Goal: Information Seeking & Learning: Find specific page/section

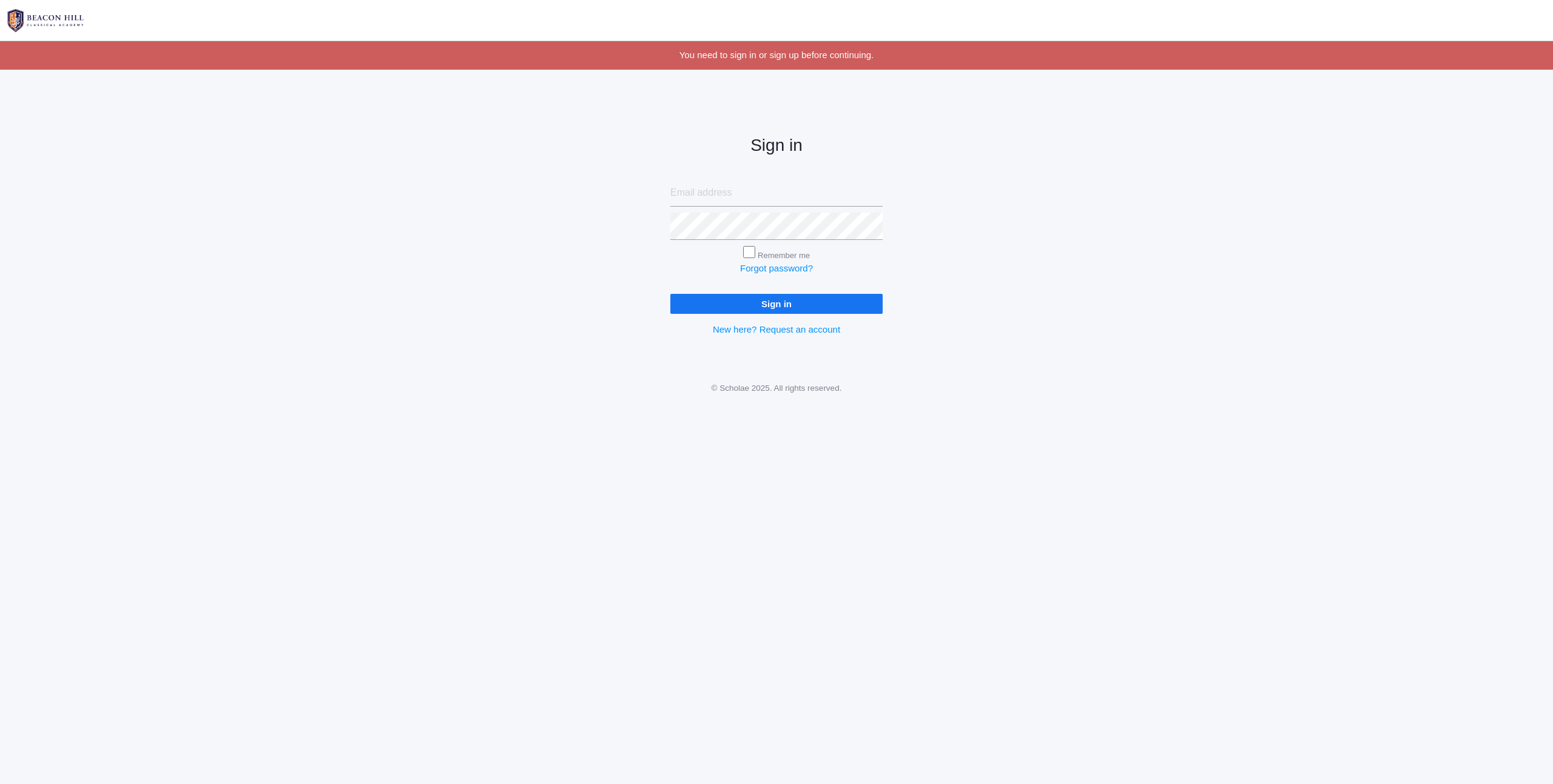
type input "[PERSON_NAME][EMAIL_ADDRESS][PERSON_NAME][DOMAIN_NAME]"
click at [752, 252] on input "Remember me" at bounding box center [749, 252] width 12 height 12
checkbox input "true"
click at [756, 299] on input "Sign in" at bounding box center [776, 304] width 212 height 20
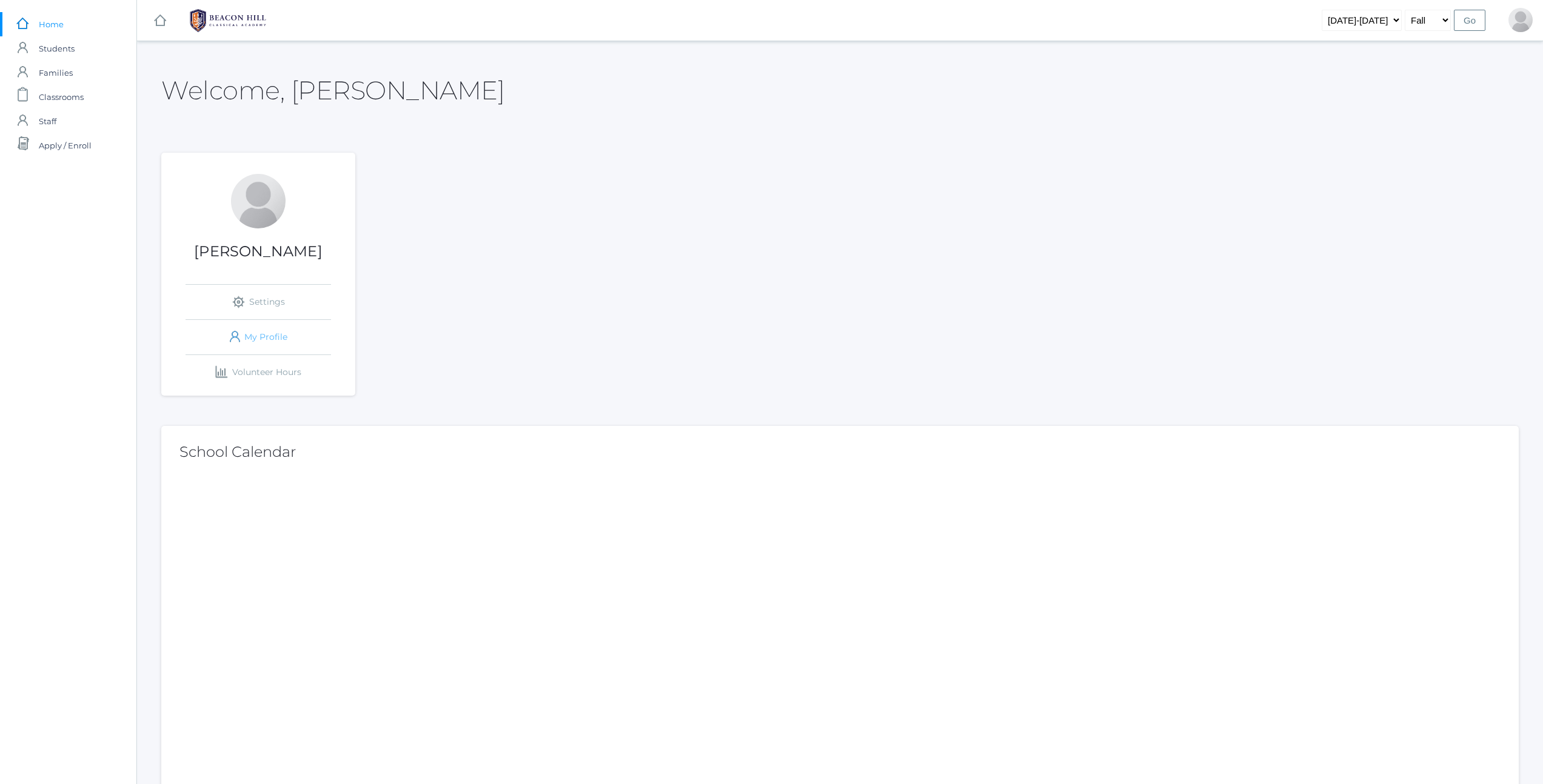
click at [252, 338] on link "icons/user/plain Created with Sketch. My Profile" at bounding box center [258, 336] width 146 height 34
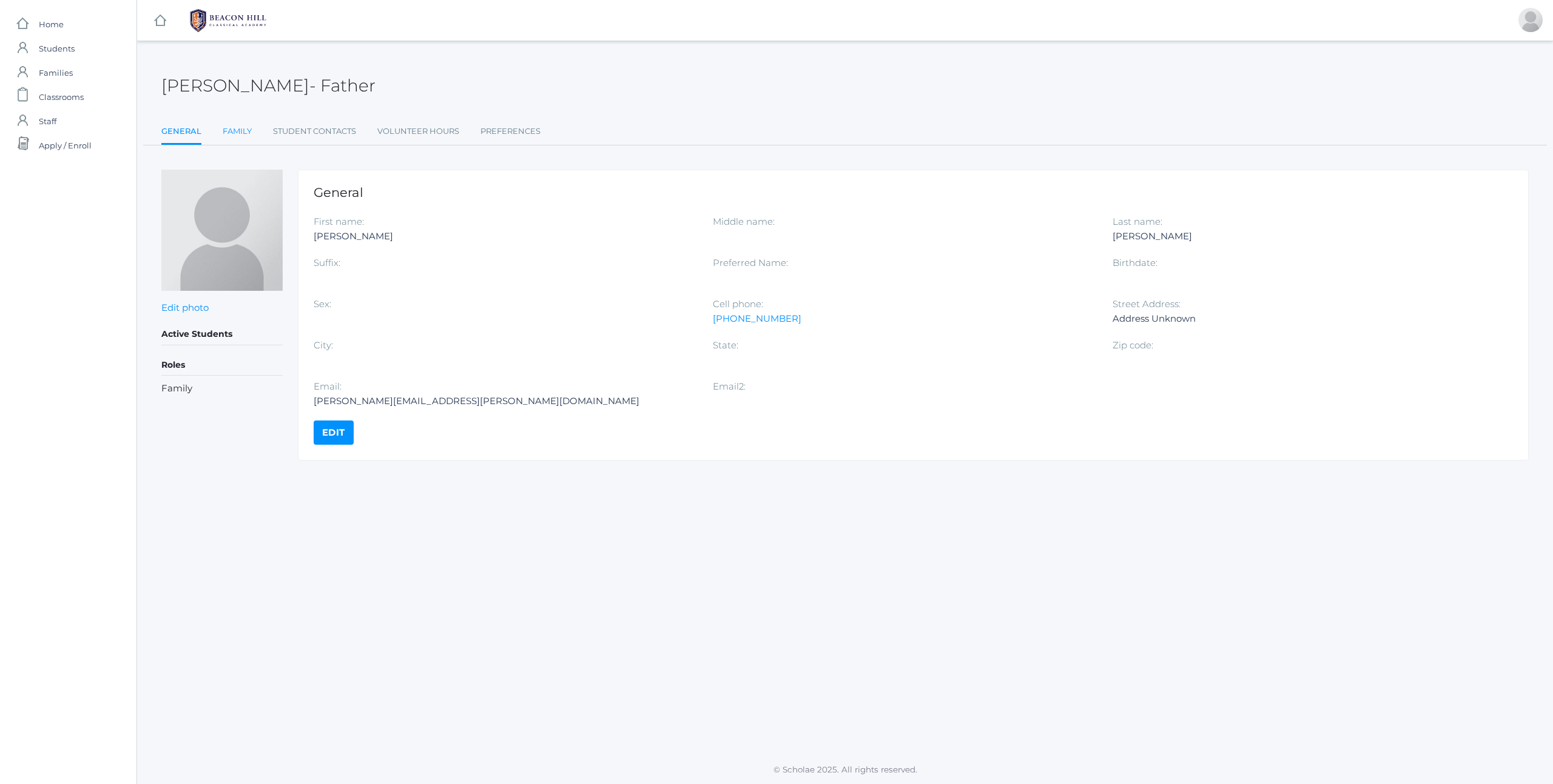
click at [237, 130] on link "Family" at bounding box center [237, 131] width 29 height 24
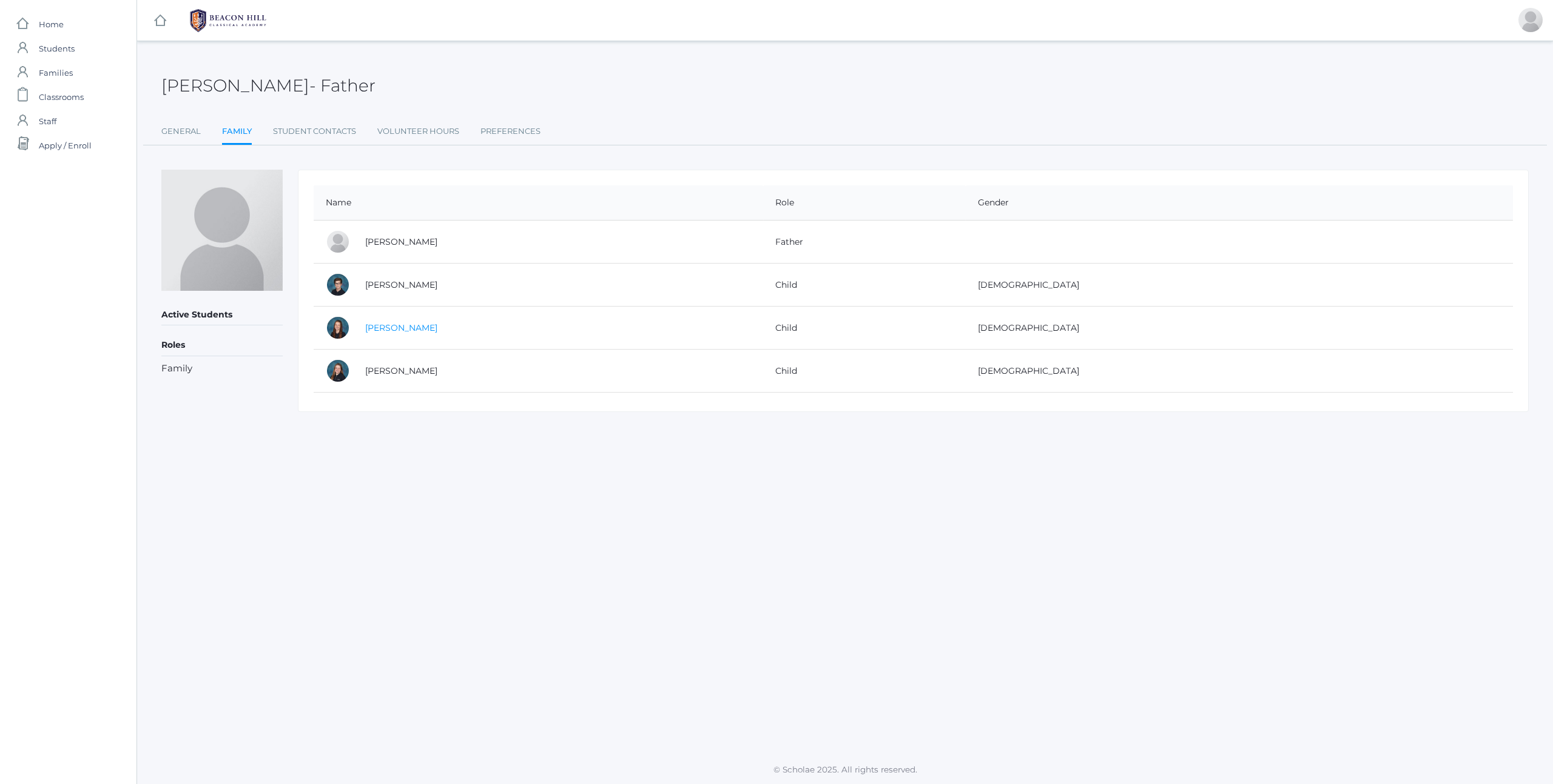
click at [400, 325] on link "[PERSON_NAME]" at bounding box center [402, 327] width 72 height 11
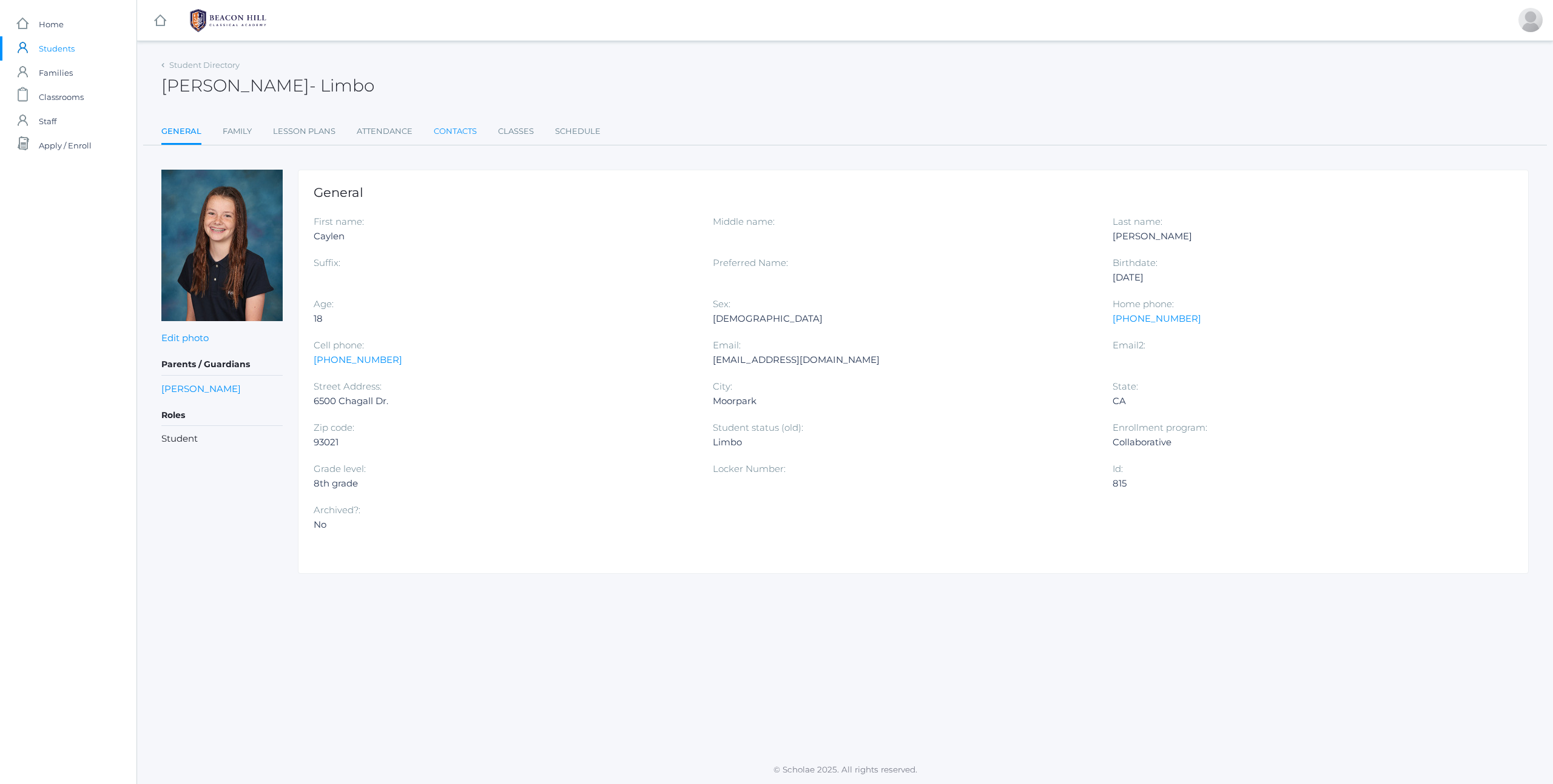
click at [437, 130] on link "Contacts" at bounding box center [455, 131] width 43 height 24
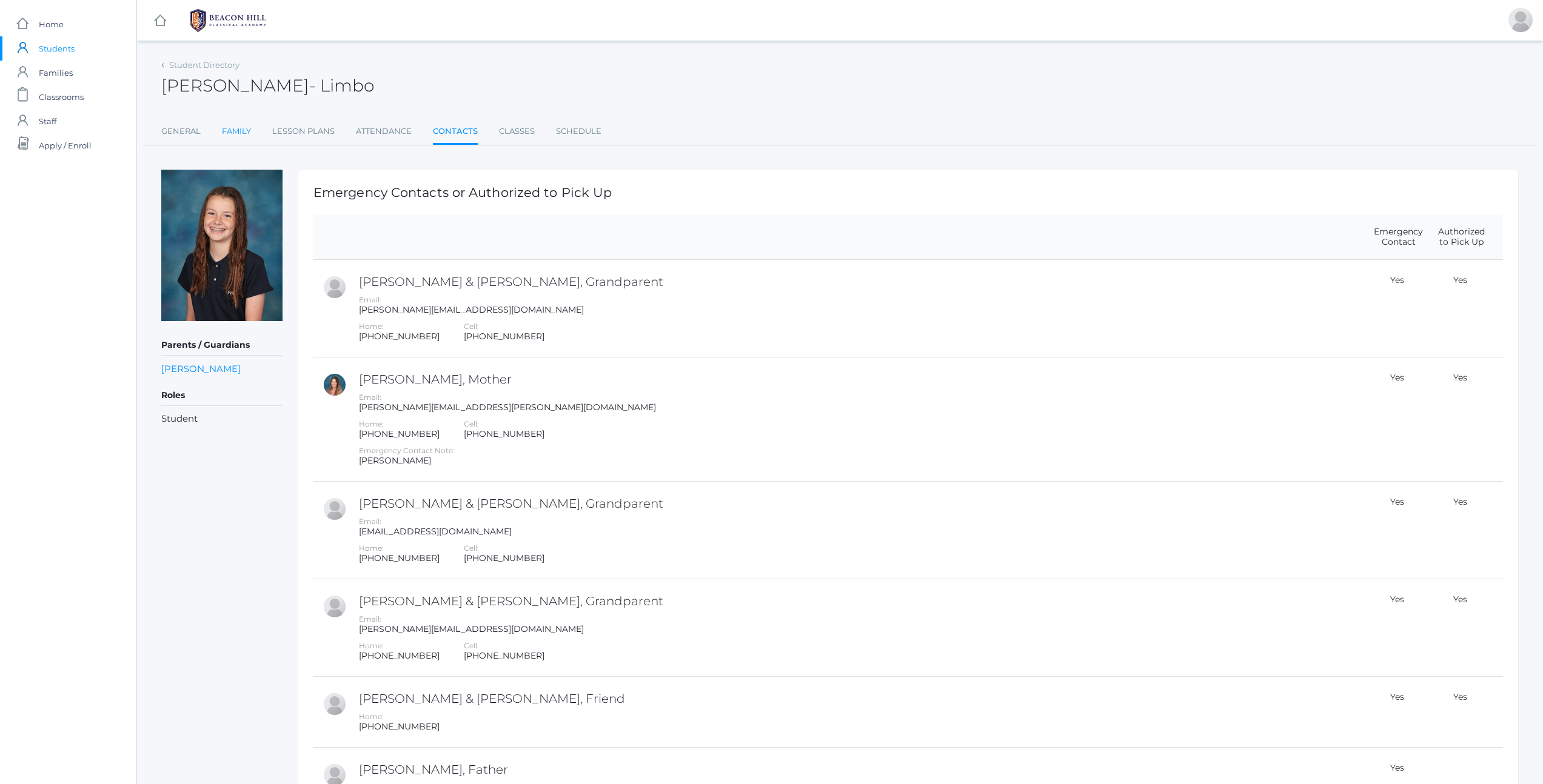
click at [238, 137] on link "Family" at bounding box center [236, 131] width 29 height 24
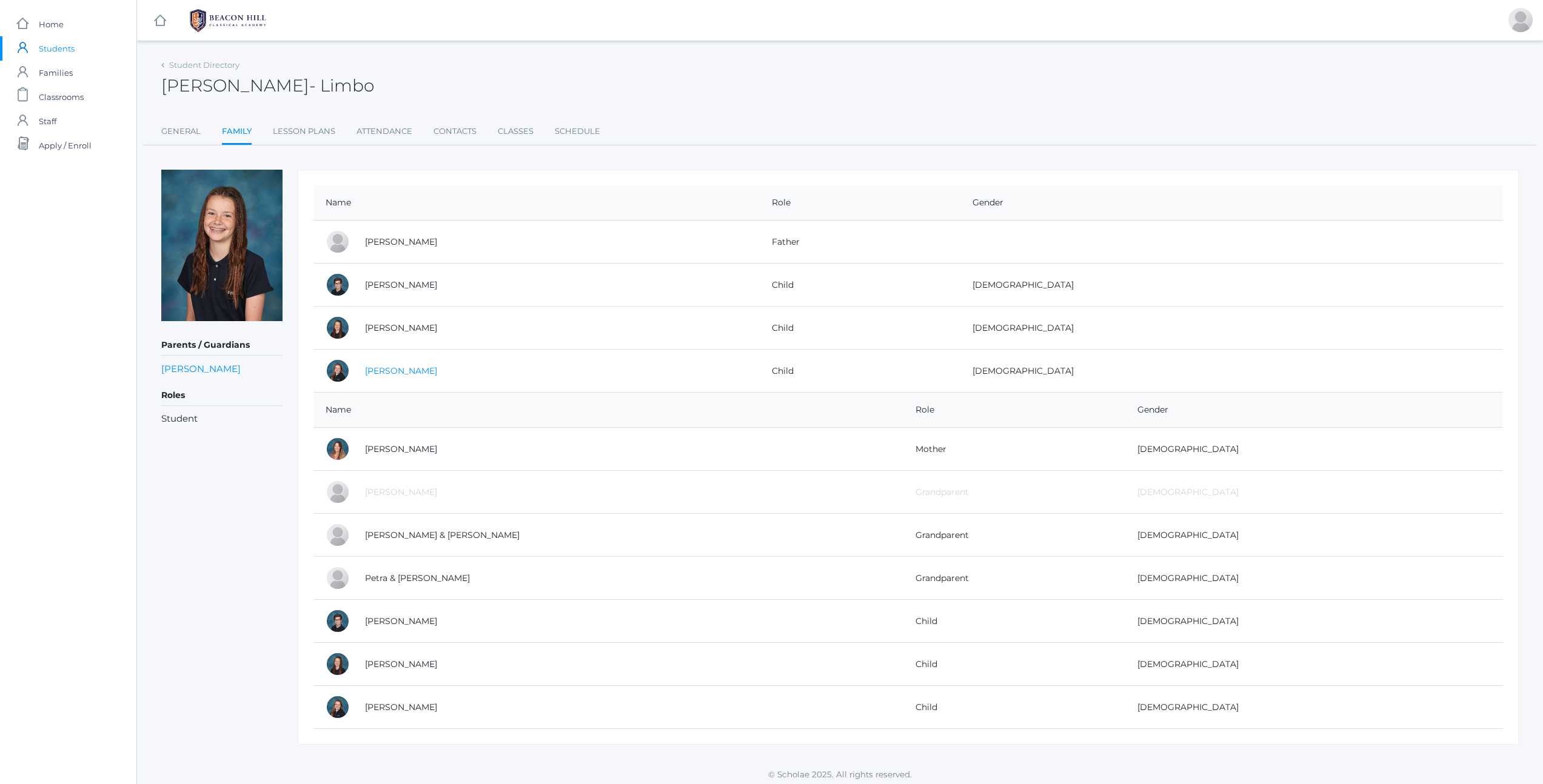
click at [393, 375] on link "[PERSON_NAME]" at bounding box center [401, 371] width 72 height 11
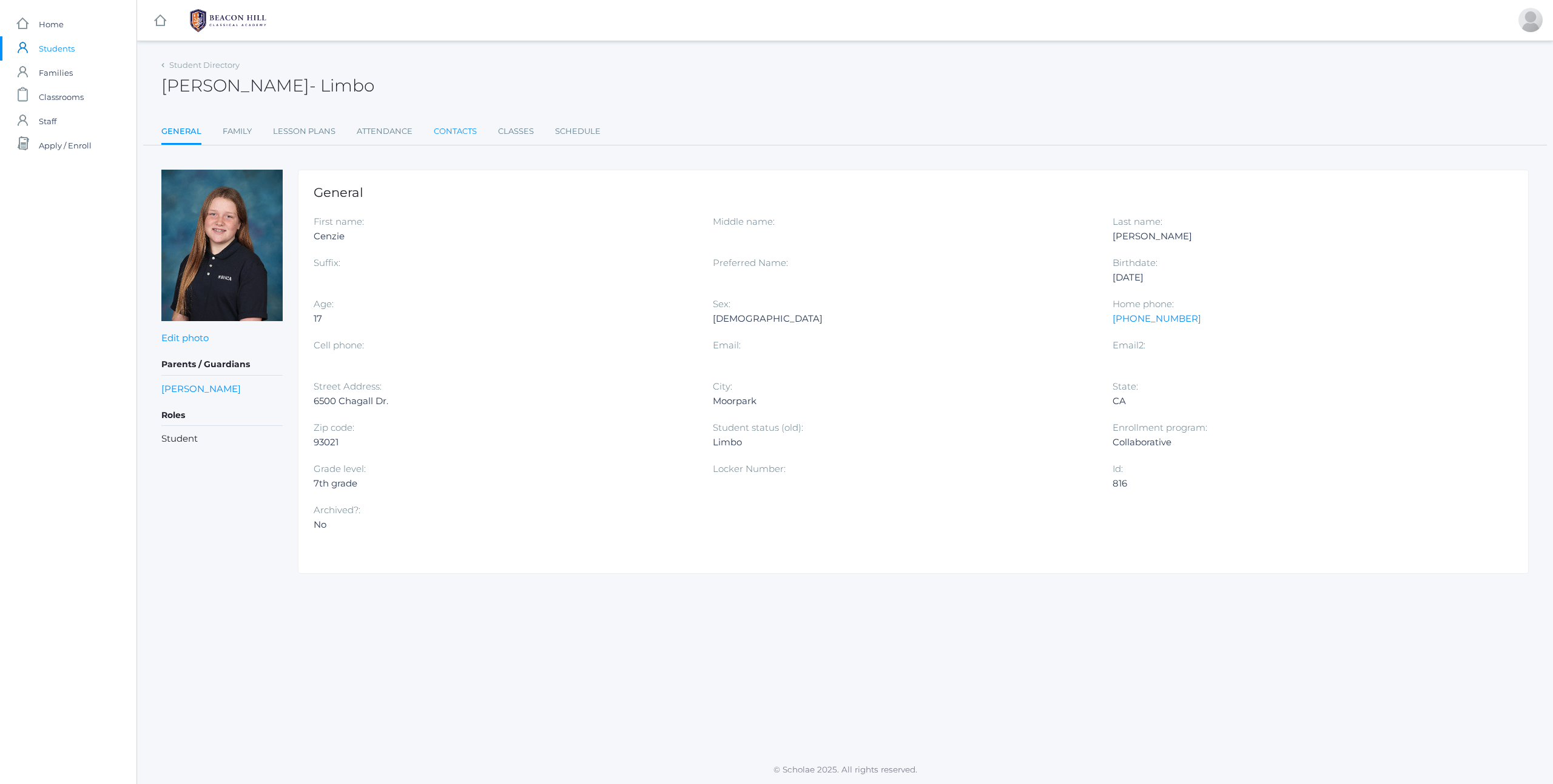
click at [462, 132] on link "Contacts" at bounding box center [455, 131] width 43 height 24
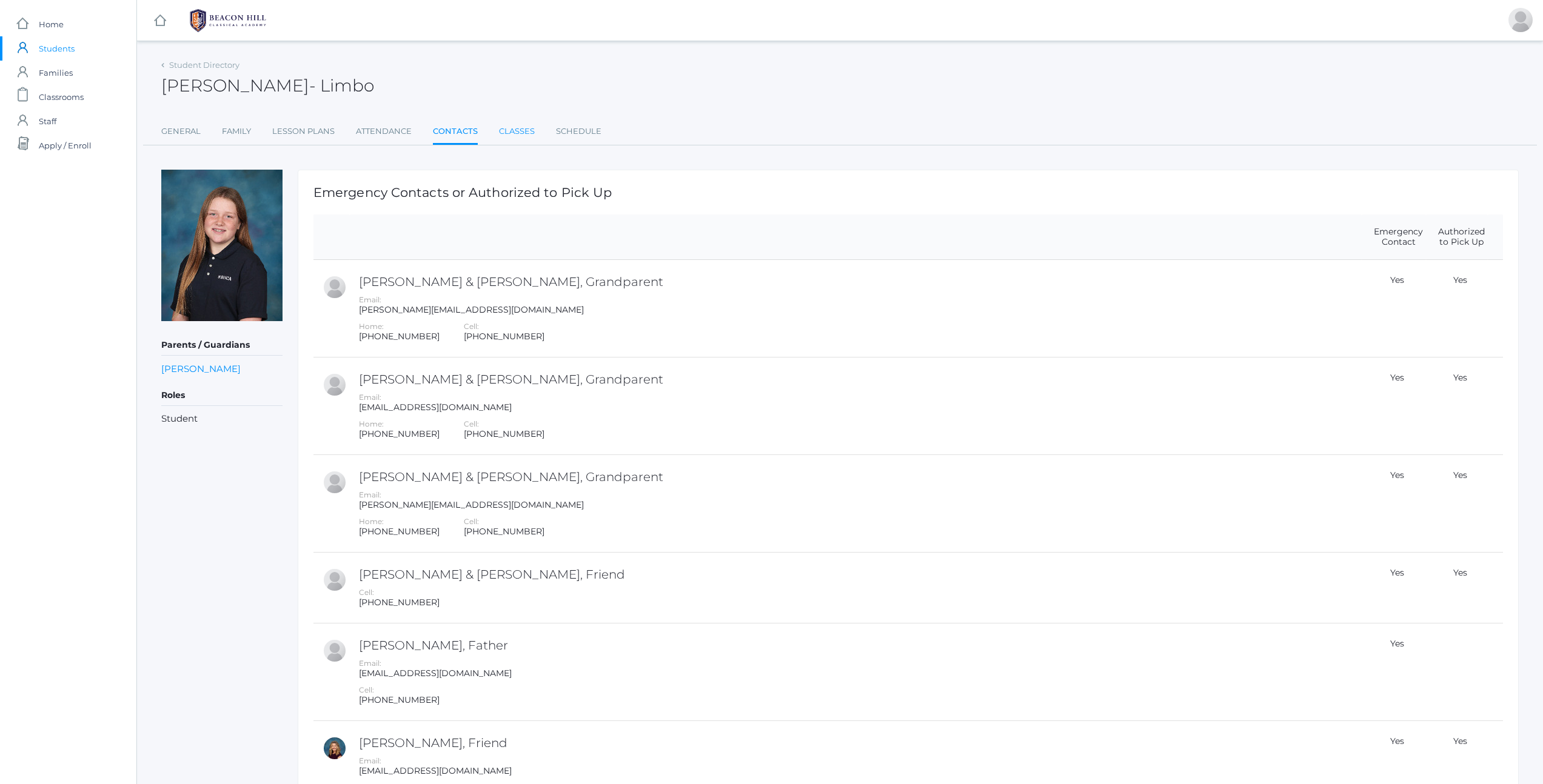
click at [517, 135] on link "Classes" at bounding box center [517, 131] width 36 height 24
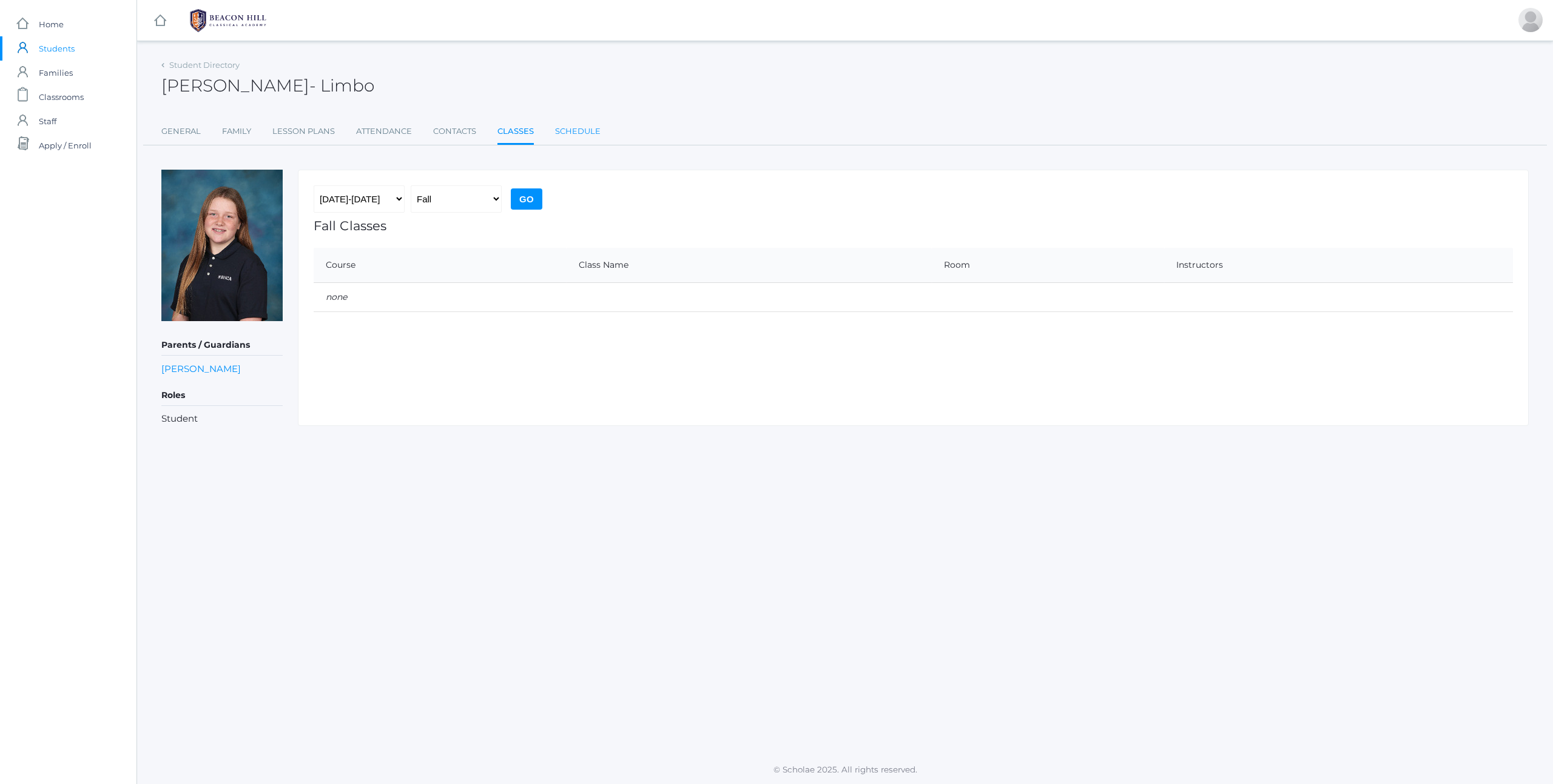
click at [571, 131] on link "Schedule" at bounding box center [577, 131] width 45 height 24
click at [246, 132] on link "Family" at bounding box center [237, 131] width 29 height 24
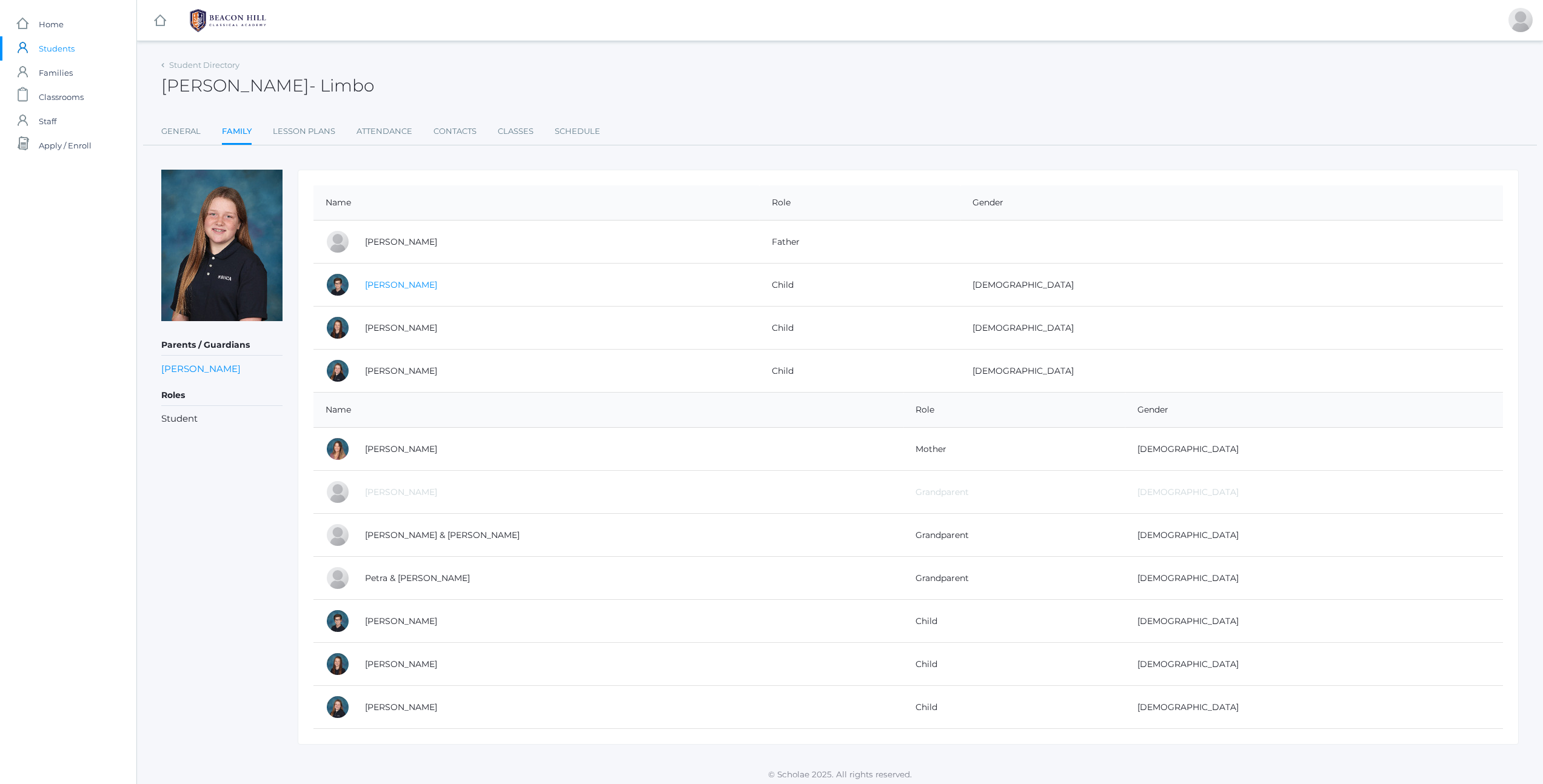
click at [384, 288] on link "[PERSON_NAME]" at bounding box center [401, 284] width 72 height 11
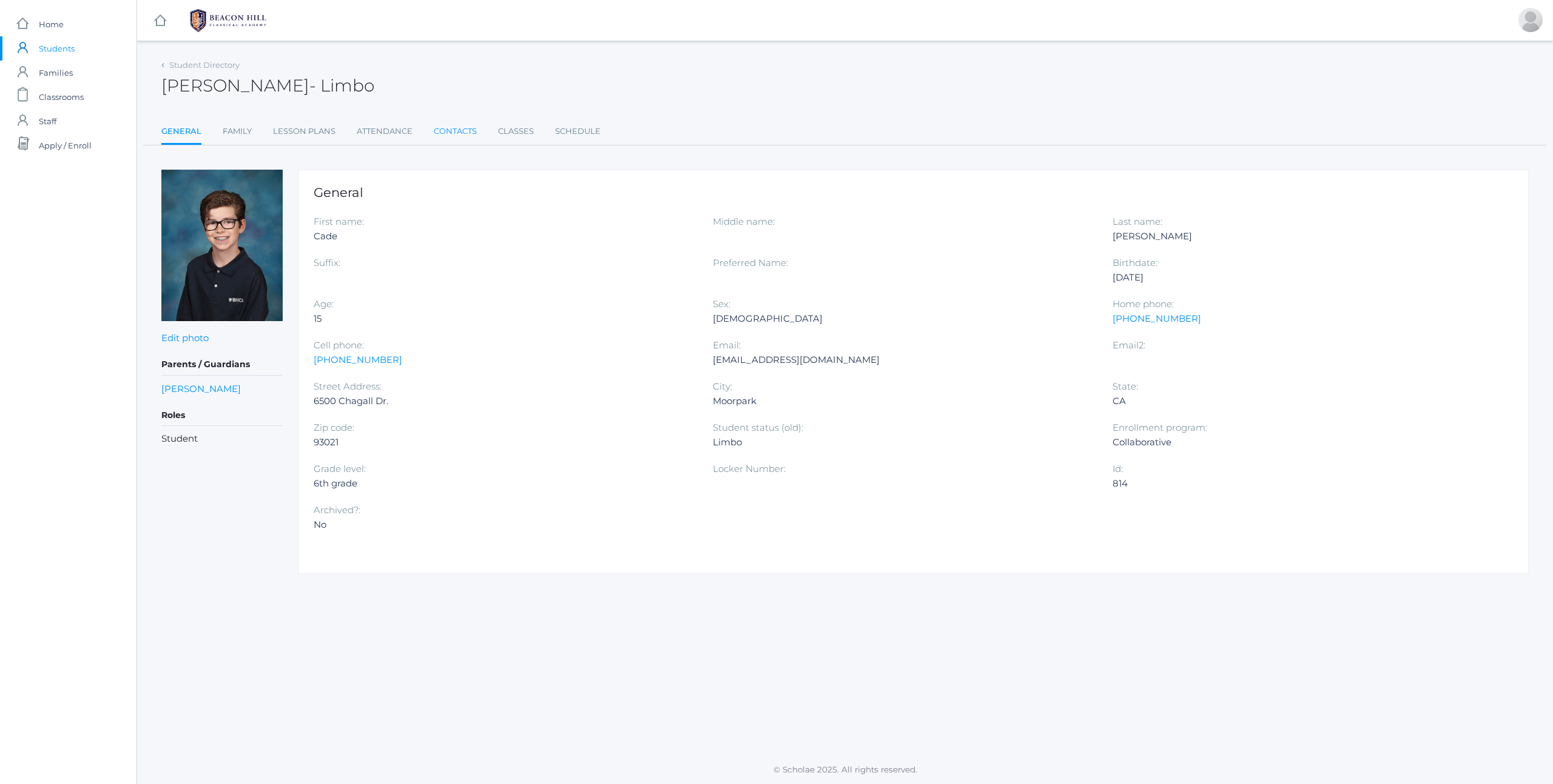
click at [443, 129] on link "Contacts" at bounding box center [455, 131] width 43 height 24
